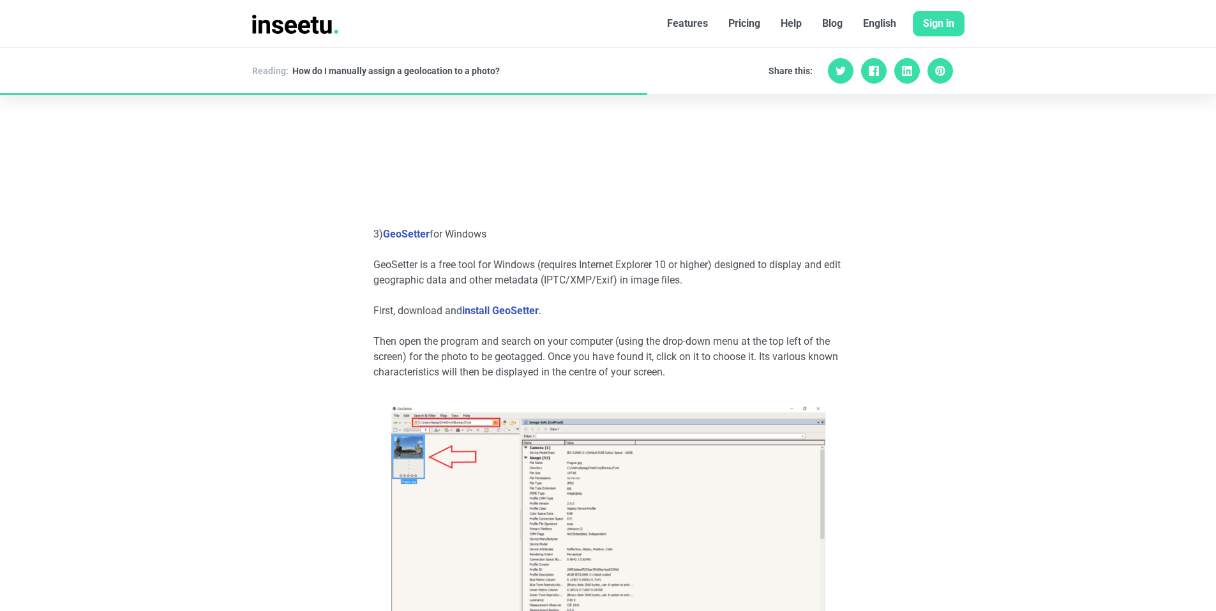
scroll to position [2175, 0]
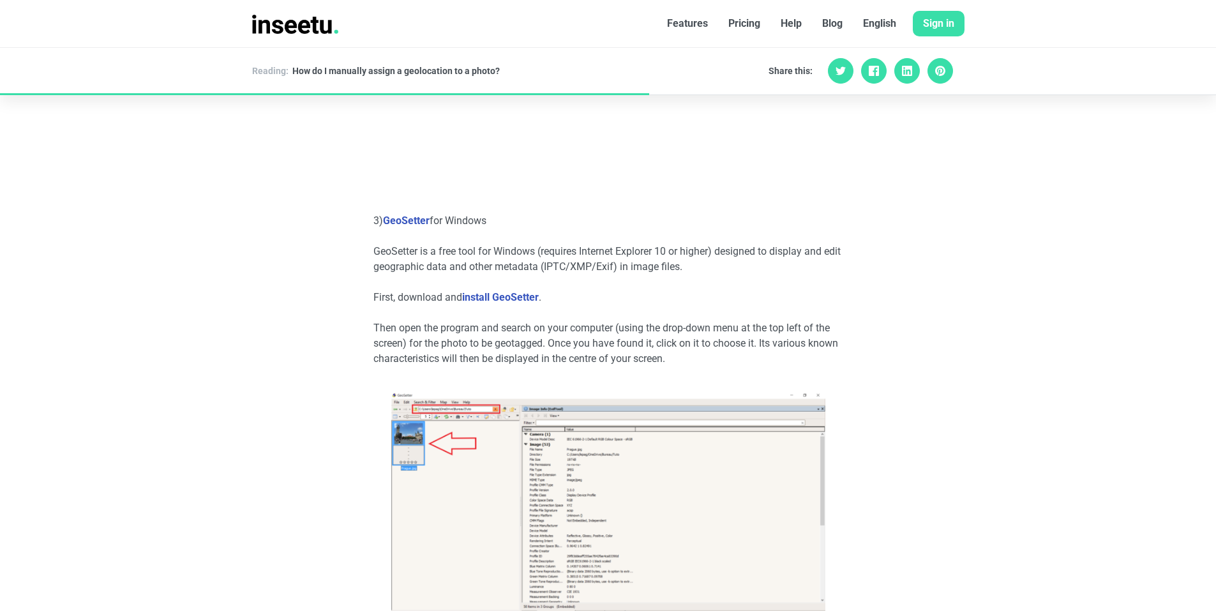
drag, startPoint x: 594, startPoint y: 229, endPoint x: 736, endPoint y: 266, distance: 147.1
click at [736, 266] on article "In this FAQ, we show you how to manually assign a geolocation to a photo if, fo…" at bounding box center [609, 189] width 470 height 3587
click at [736, 266] on p "GeoSetter is a free tool for Windows (requires Internet Explorer 10 or higher) …" at bounding box center [609, 259] width 470 height 31
drag, startPoint x: 735, startPoint y: 268, endPoint x: 736, endPoint y: 221, distance: 46.6
click at [736, 221] on article "In this FAQ, we show you how to manually assign a geolocation to a photo if, fo…" at bounding box center [609, 189] width 470 height 3587
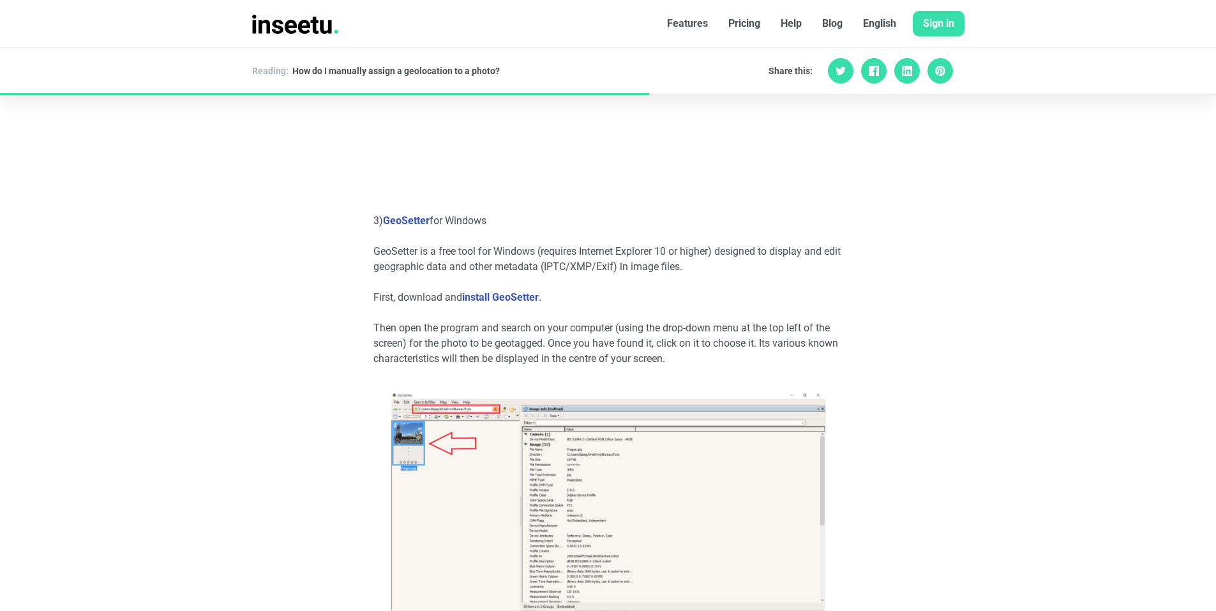
click at [736, 221] on p "3) GeoSetter for Windows" at bounding box center [609, 220] width 470 height 15
drag, startPoint x: 734, startPoint y: 218, endPoint x: 732, endPoint y: 263, distance: 44.7
click at [732, 263] on article "In this FAQ, we show you how to manually assign a geolocation to a photo if, fo…" at bounding box center [609, 189] width 470 height 3587
click at [732, 263] on p "GeoSetter is a free tool for Windows (requires Internet Explorer 10 or higher) …" at bounding box center [609, 259] width 470 height 31
click at [725, 265] on p "GeoSetter is a free tool for Windows (requires Internet Explorer 10 or higher) …" at bounding box center [609, 259] width 470 height 31
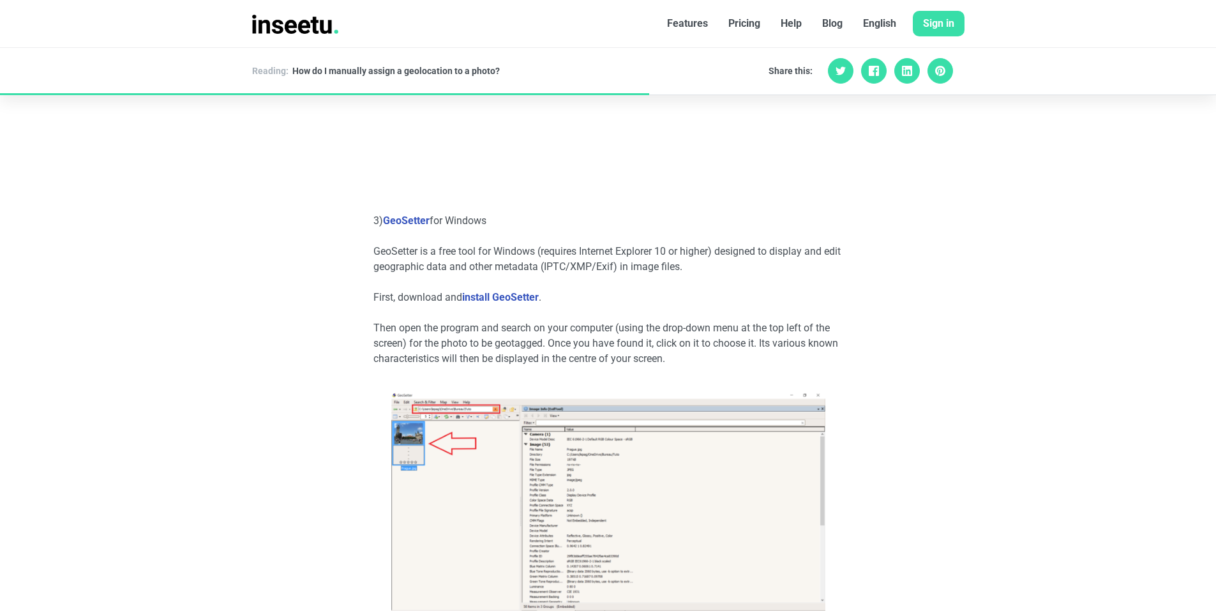
drag, startPoint x: 733, startPoint y: 266, endPoint x: 739, endPoint y: 225, distance: 42.0
click at [739, 225] on article "In this FAQ, we show you how to manually assign a geolocation to a photo if, fo…" at bounding box center [609, 189] width 470 height 3587
click at [739, 225] on p "3) GeoSetter for Windows" at bounding box center [609, 220] width 470 height 15
drag, startPoint x: 739, startPoint y: 225, endPoint x: 745, endPoint y: 264, distance: 39.4
click at [745, 264] on article "In this FAQ, we show you how to manually assign a geolocation to a photo if, fo…" at bounding box center [609, 189] width 470 height 3587
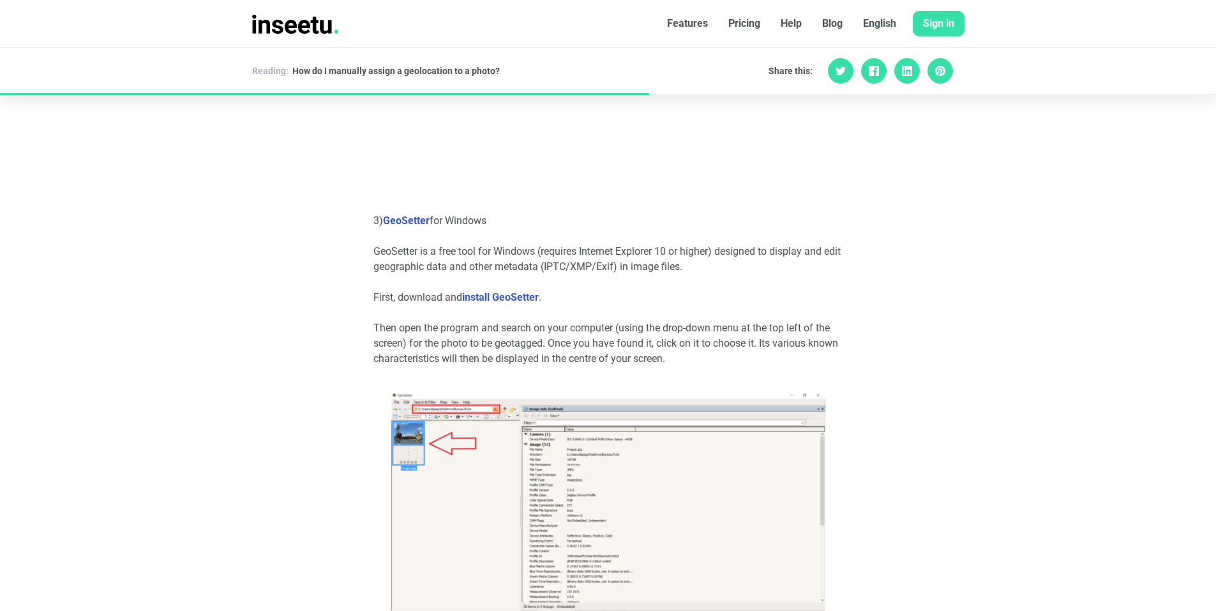
click at [745, 264] on p "GeoSetter is a free tool for Windows (requires Internet Explorer 10 or higher) …" at bounding box center [609, 259] width 470 height 31
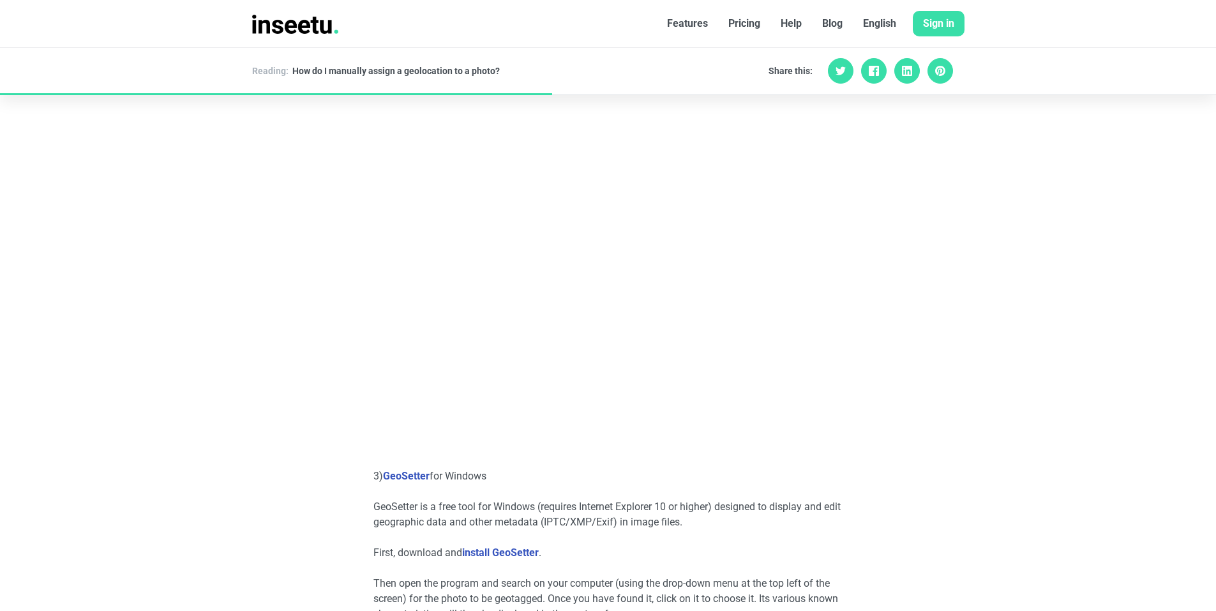
scroll to position [1963, 0]
